Goal: Information Seeking & Learning: Learn about a topic

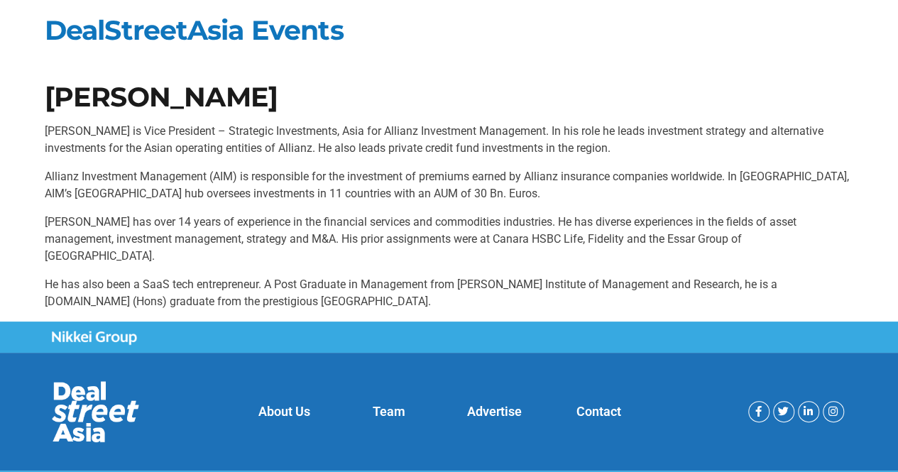
click at [437, 133] on p "[PERSON_NAME] is Vice President – Strategic Investments, Asia for Allianz Inves…" at bounding box center [449, 140] width 809 height 34
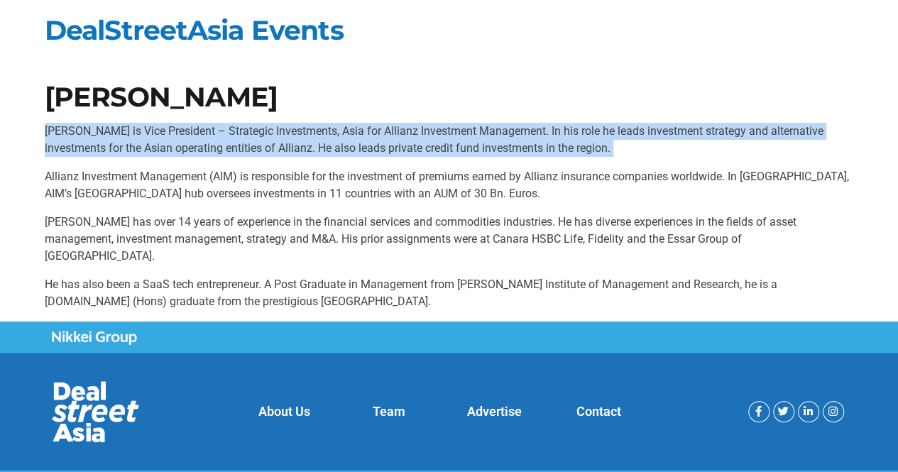
click at [437, 133] on p "[PERSON_NAME] is Vice President – Strategic Investments, Asia for Allianz Inves…" at bounding box center [449, 140] width 809 height 34
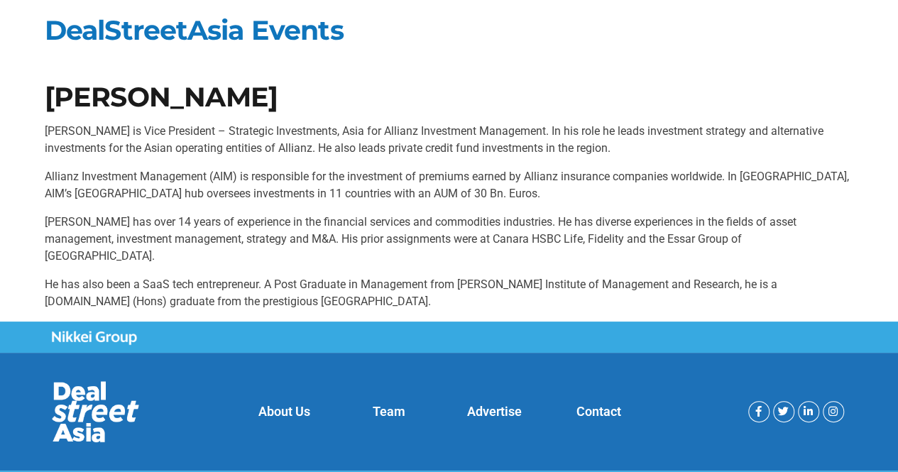
click at [441, 191] on p "Allianz Investment Management (AIM) is responsible for the investment of premiu…" at bounding box center [449, 185] width 809 height 34
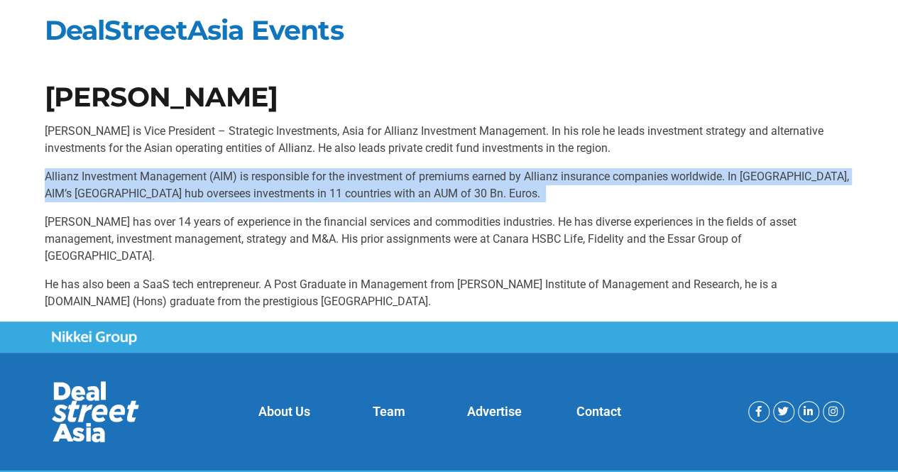
click at [441, 191] on p "Allianz Investment Management (AIM) is responsible for the investment of premiu…" at bounding box center [449, 185] width 809 height 34
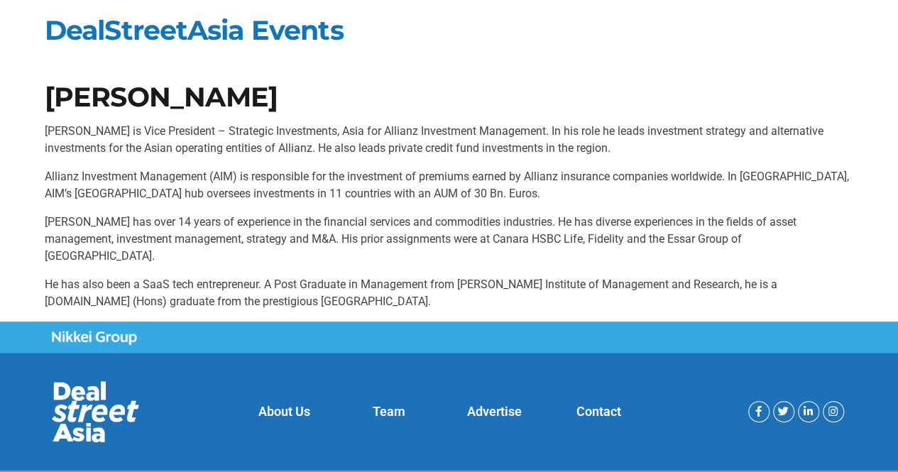
click at [441, 191] on p "Allianz Investment Management (AIM) is responsible for the investment of premiu…" at bounding box center [449, 185] width 809 height 34
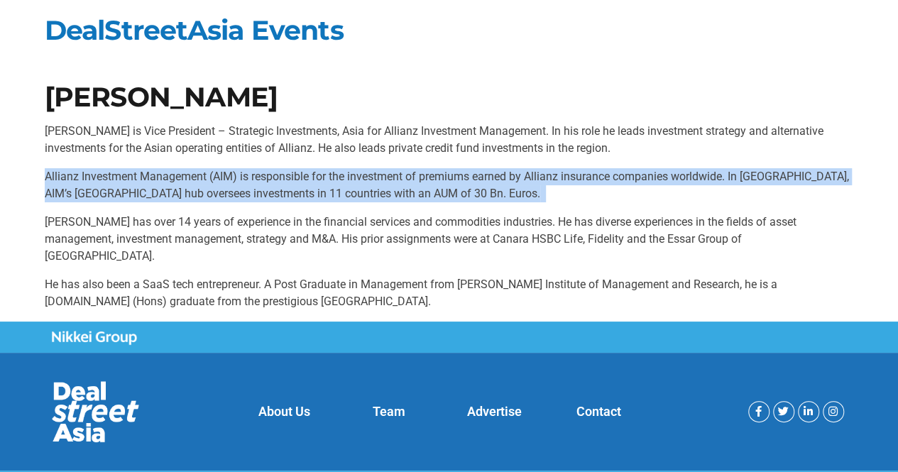
click at [441, 191] on p "Allianz Investment Management (AIM) is responsible for the investment of premiu…" at bounding box center [449, 185] width 809 height 34
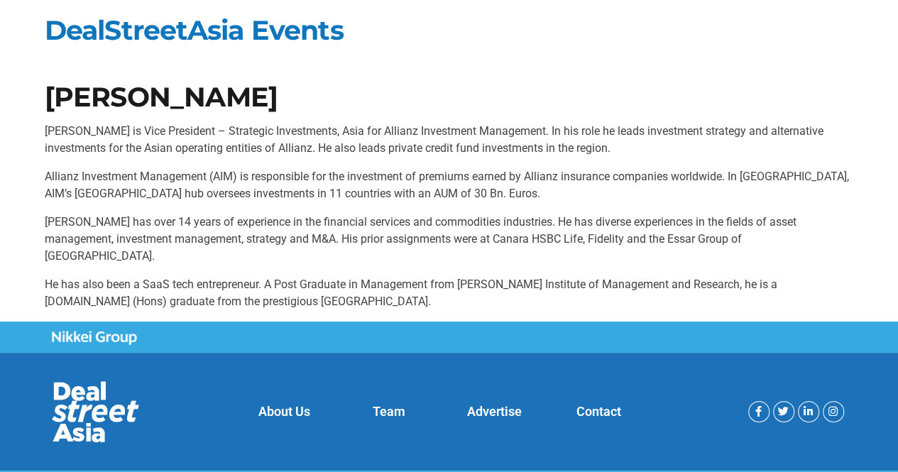
click at [441, 191] on p "Allianz Investment Management (AIM) is responsible for the investment of premiu…" at bounding box center [449, 185] width 809 height 34
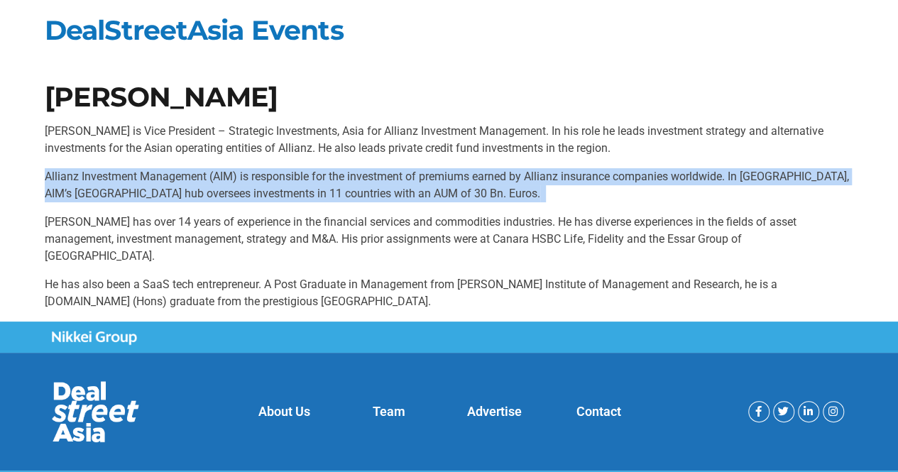
click at [441, 191] on p "Allianz Investment Management (AIM) is responsible for the investment of premiu…" at bounding box center [449, 185] width 809 height 34
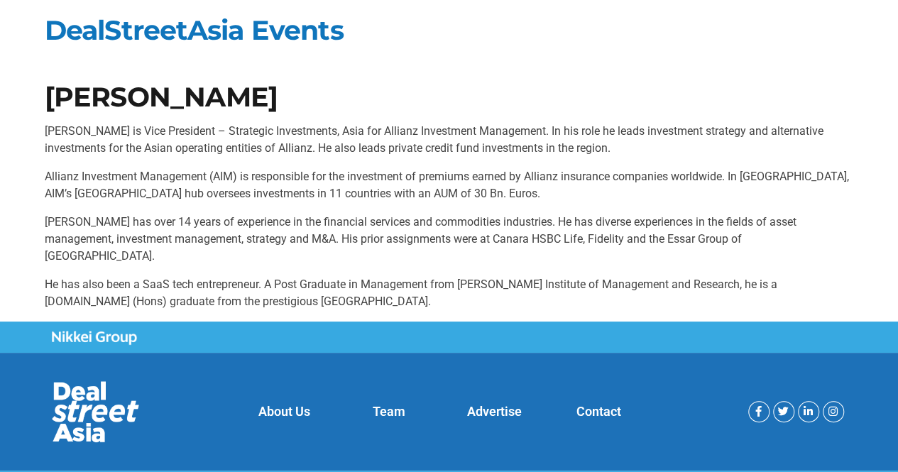
click at [454, 214] on p "[PERSON_NAME] has over 14 years of experience in the financial services and com…" at bounding box center [449, 239] width 809 height 51
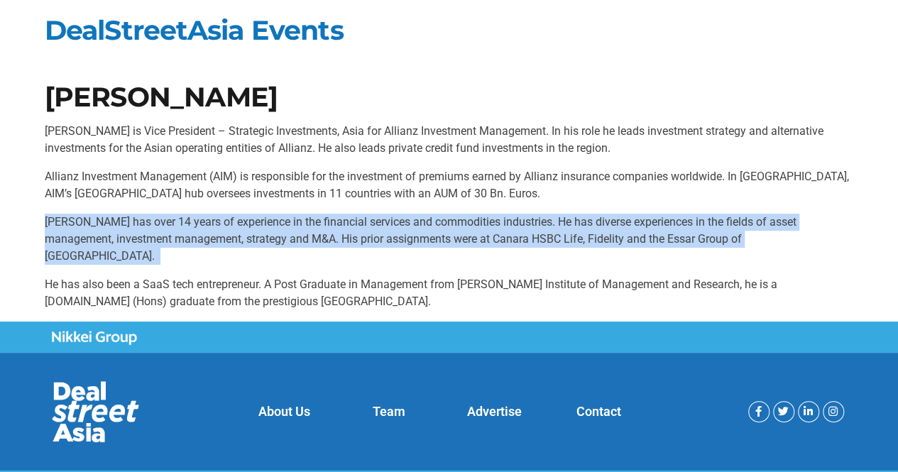
click at [454, 214] on p "[PERSON_NAME] has over 14 years of experience in the financial services and com…" at bounding box center [449, 239] width 809 height 51
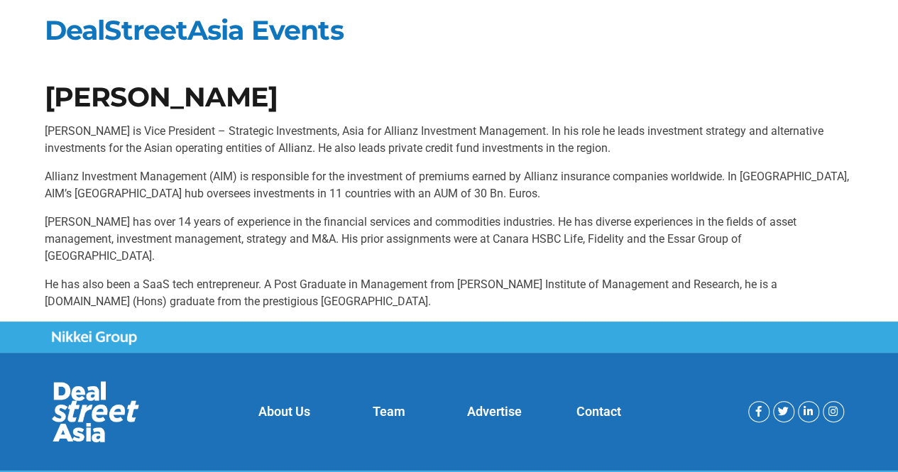
click at [434, 181] on p "Allianz Investment Management (AIM) is responsible for the investment of premiu…" at bounding box center [449, 185] width 809 height 34
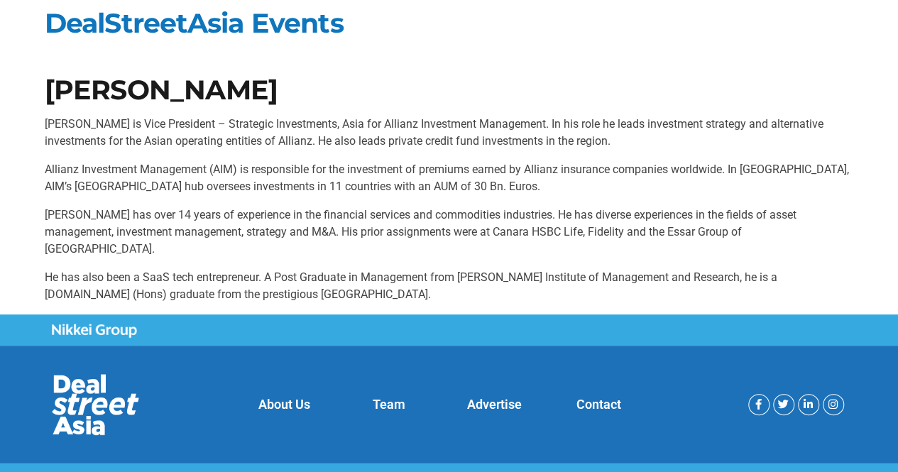
click at [373, 269] on p "He has also been a SaaS tech entrepreneur. A Post Graduate in Management from […" at bounding box center [449, 286] width 809 height 34
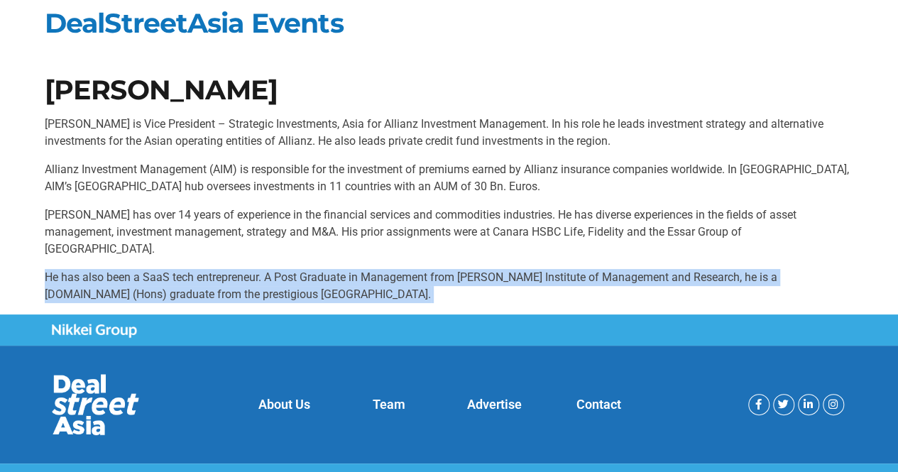
click at [373, 269] on p "He has also been a SaaS tech entrepreneur. A Post Graduate in Management from […" at bounding box center [449, 286] width 809 height 34
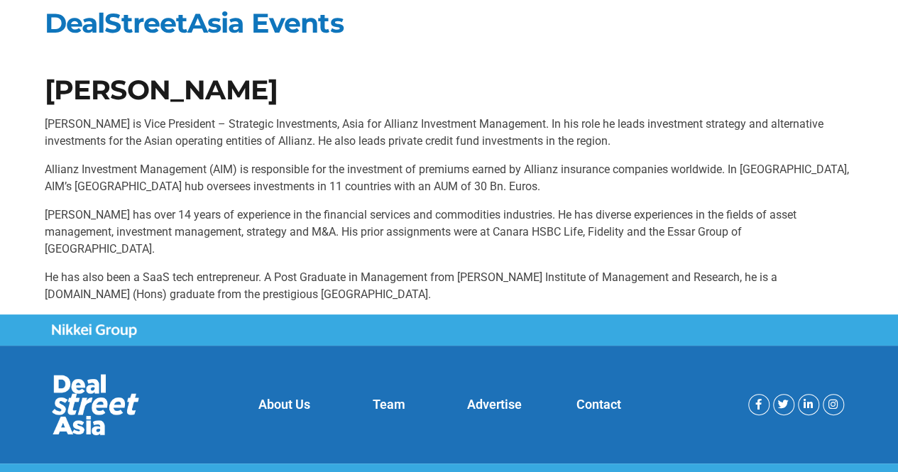
click at [289, 269] on p "He has also been a SaaS tech entrepreneur. A Post Graduate in Management from […" at bounding box center [449, 286] width 809 height 34
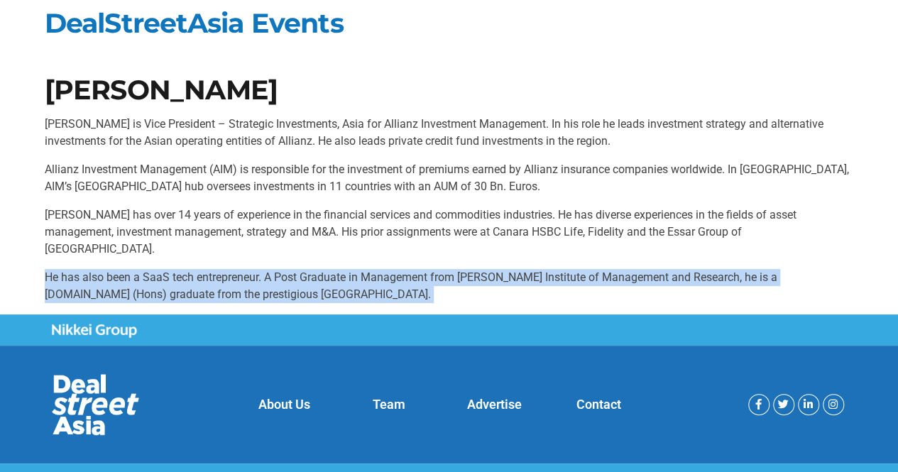
click at [289, 269] on p "He has also been a SaaS tech entrepreneur. A Post Graduate in Management from […" at bounding box center [449, 286] width 809 height 34
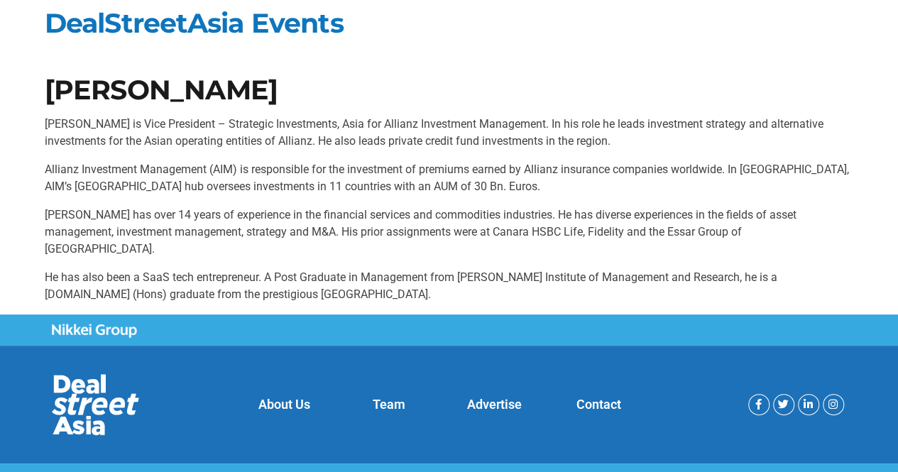
click at [267, 269] on p "He has also been a SaaS tech entrepreneur. A Post Graduate in Management from […" at bounding box center [449, 286] width 809 height 34
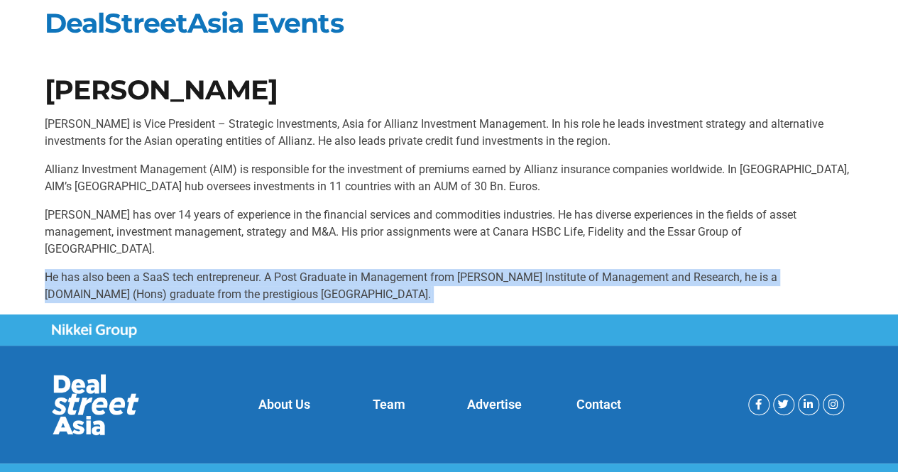
click at [267, 269] on p "He has also been a SaaS tech entrepreneur. A Post Graduate in Management from […" at bounding box center [449, 286] width 809 height 34
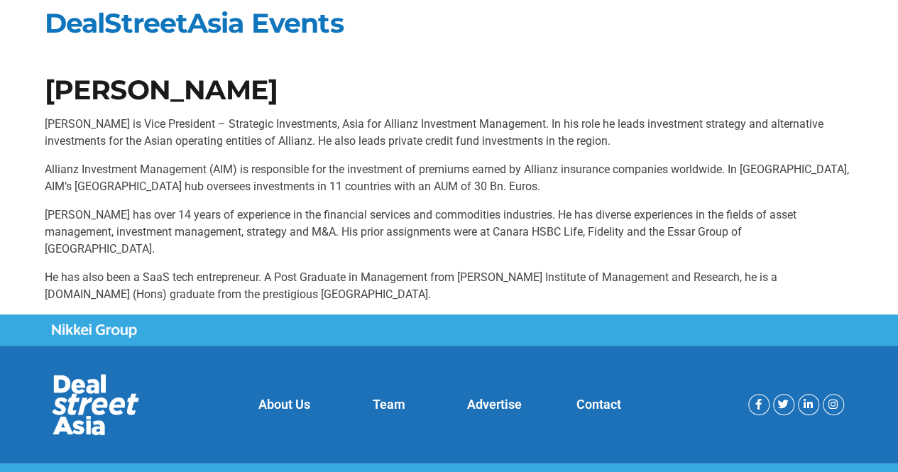
click at [350, 269] on p "He has also been a SaaS tech entrepreneur. A Post Graduate in Management from […" at bounding box center [449, 286] width 809 height 34
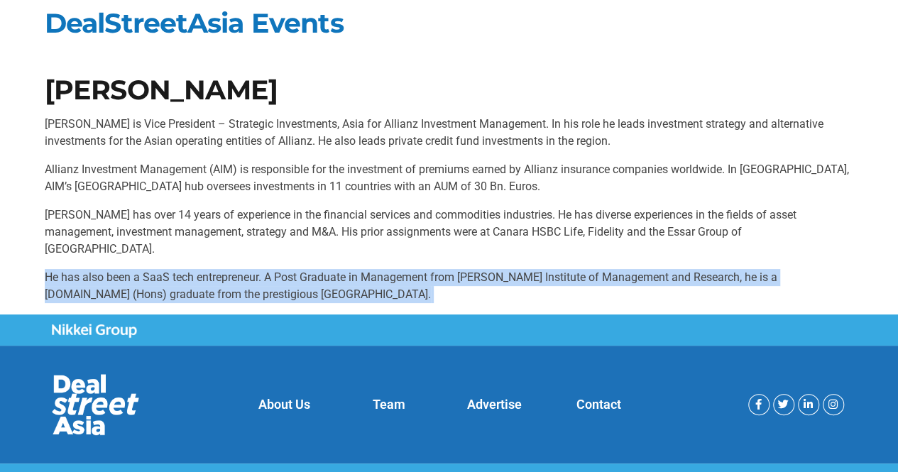
click at [350, 269] on p "He has also been a SaaS tech entrepreneur. A Post Graduate in Management from […" at bounding box center [449, 286] width 809 height 34
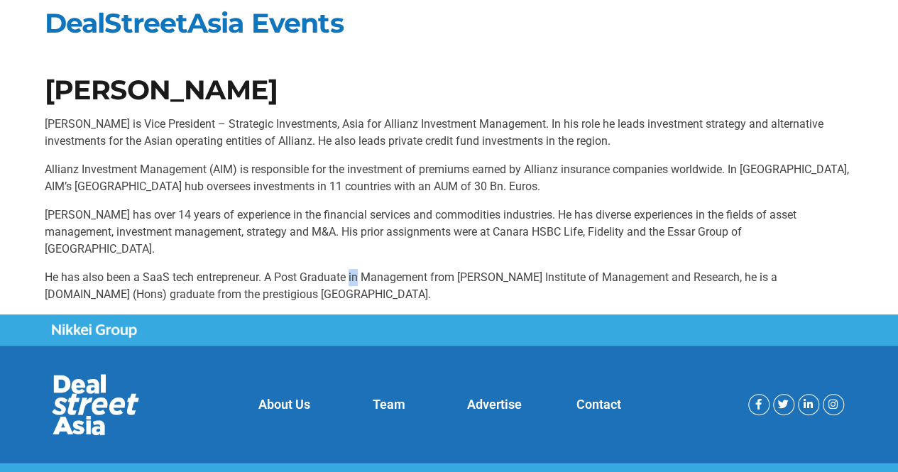
click at [350, 269] on p "He has also been a SaaS tech entrepreneur. A Post Graduate in Management from […" at bounding box center [449, 286] width 809 height 34
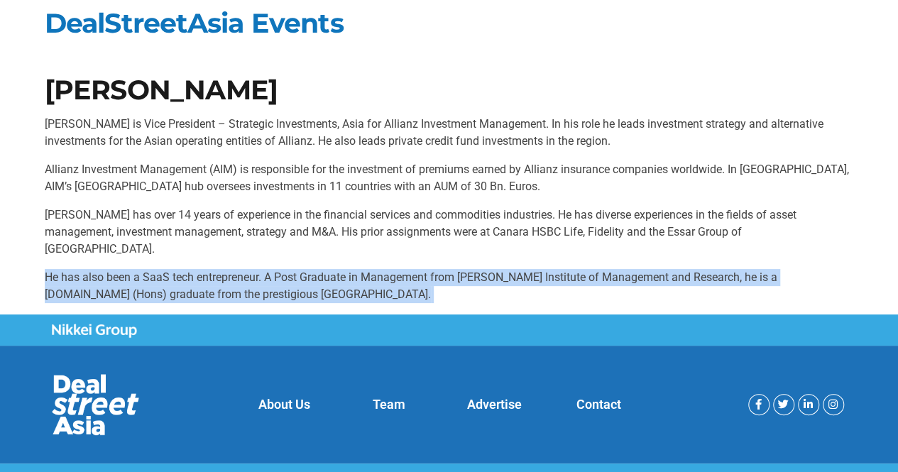
click at [350, 269] on p "He has also been a SaaS tech entrepreneur. A Post Graduate in Management from […" at bounding box center [449, 286] width 809 height 34
